Goal: Check status: Check status

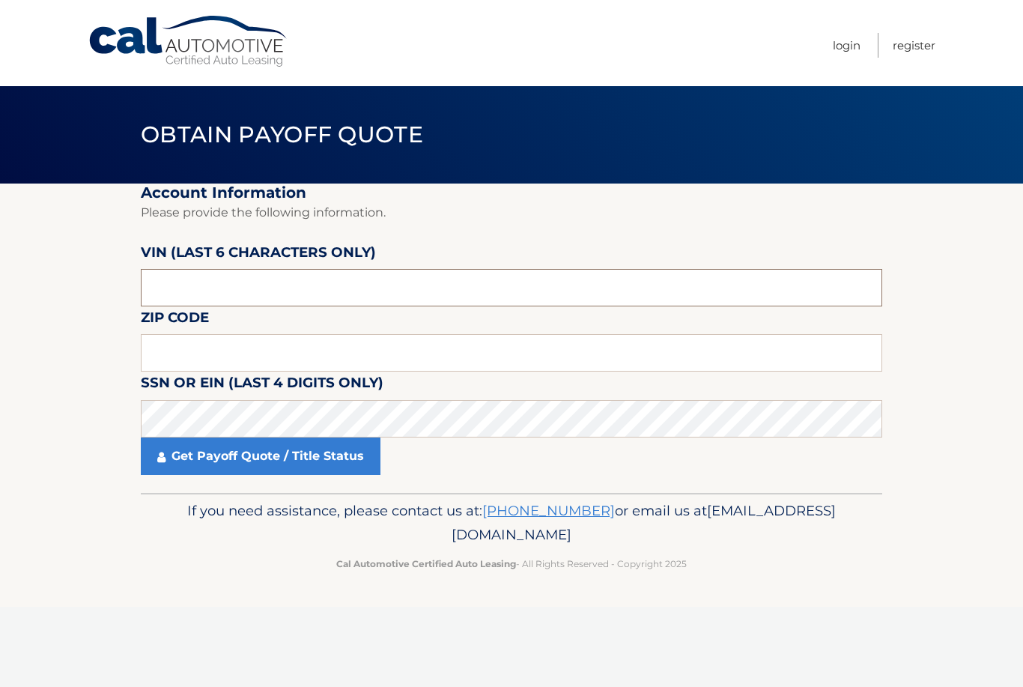
click at [224, 279] on input "text" at bounding box center [511, 287] width 741 height 37
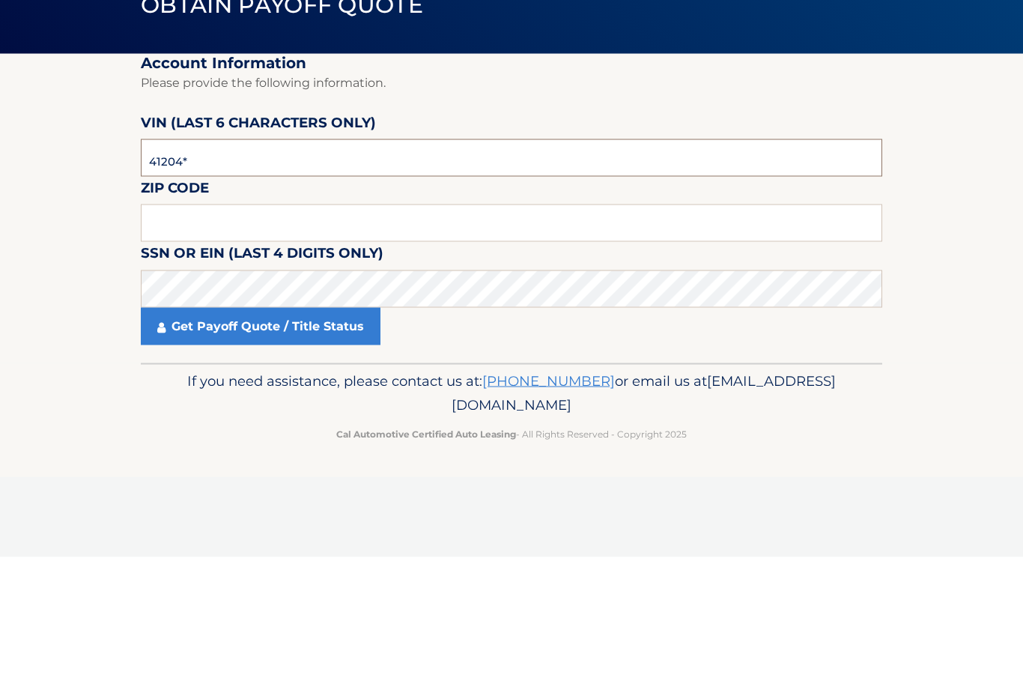
type input "412043"
click at [291, 334] on input "text" at bounding box center [511, 352] width 741 height 37
type input "07730"
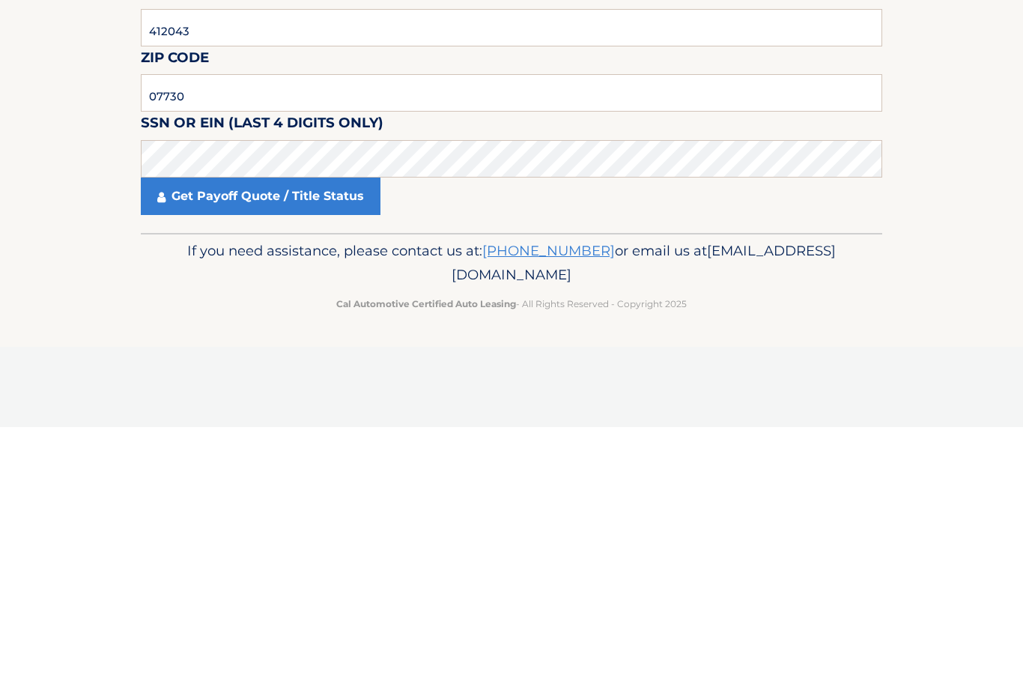
click at [306, 437] on link "Get Payoff Quote / Title Status" at bounding box center [261, 455] width 240 height 37
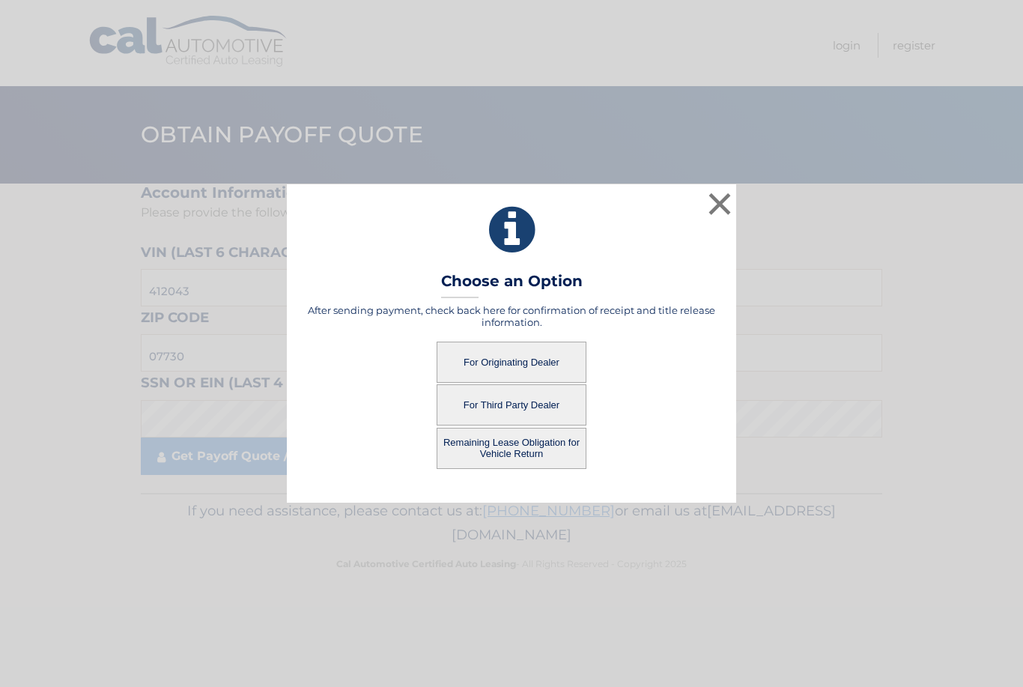
click at [513, 356] on button "For Originating Dealer" at bounding box center [512, 361] width 150 height 41
click at [511, 366] on button "For Originating Dealer" at bounding box center [512, 361] width 150 height 41
